Goal: Navigation & Orientation: Go to known website

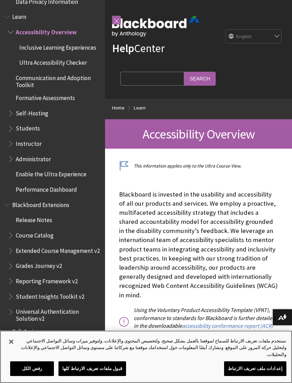
click at [15, 350] on button "إغلاق" at bounding box center [11, 341] width 15 height 15
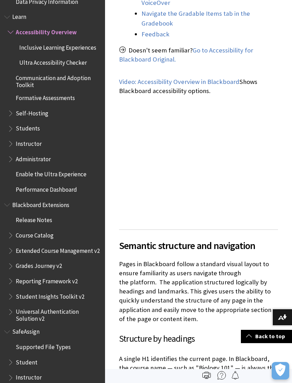
scroll to position [469, 0]
click at [267, 339] on link "Back to top" at bounding box center [266, 336] width 51 height 13
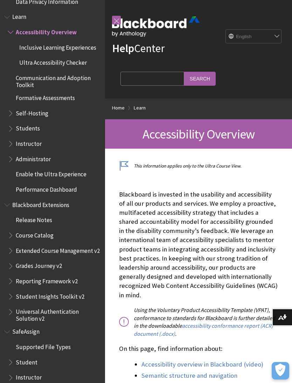
click at [26, 11] on span "Learn" at bounding box center [19, 15] width 14 height 9
click at [23, 11] on span "Learn" at bounding box center [19, 15] width 15 height 9
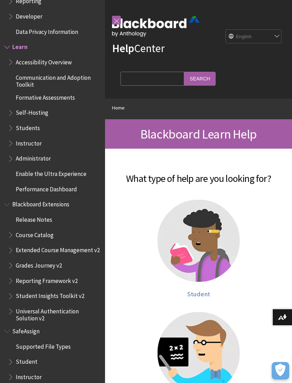
click at [265, 35] on select "English عربية Català Cymraeg Deutsch Español Suomi Français עברית Italiano 日本語 …" at bounding box center [254, 37] width 56 height 14
select select "/ar-sa/Learn"
